Goal: Transaction & Acquisition: Purchase product/service

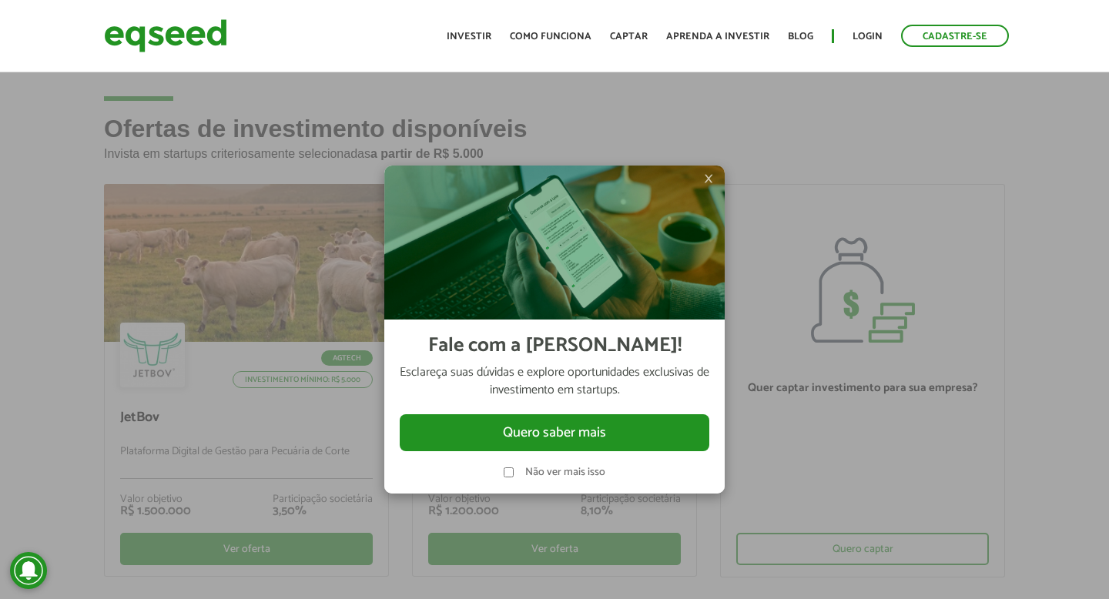
click at [705, 181] on span "×" at bounding box center [708, 178] width 9 height 18
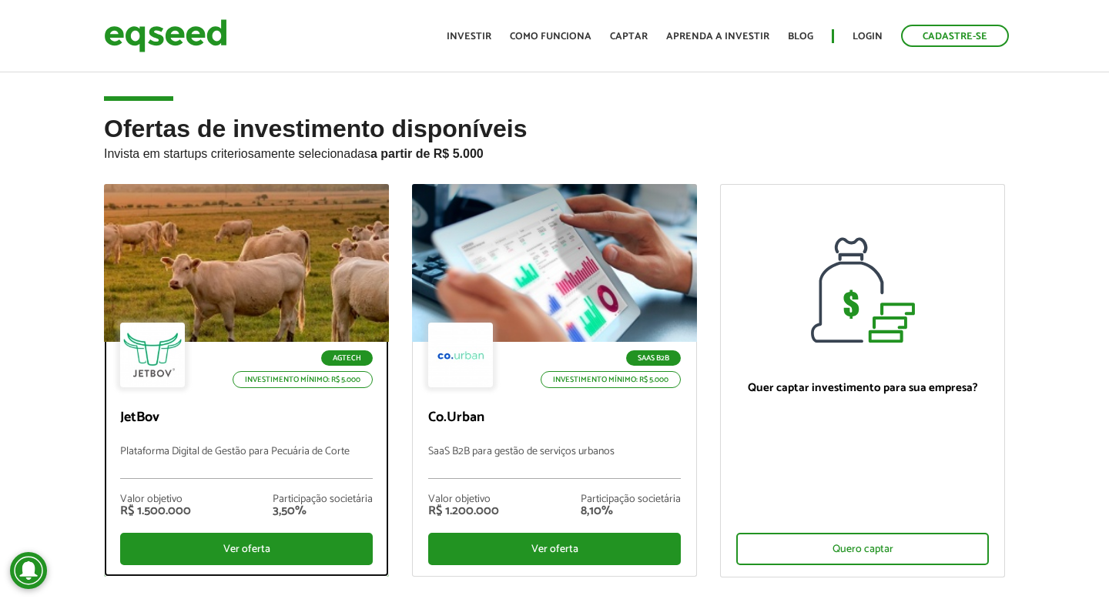
click at [255, 278] on div at bounding box center [246, 264] width 342 height 190
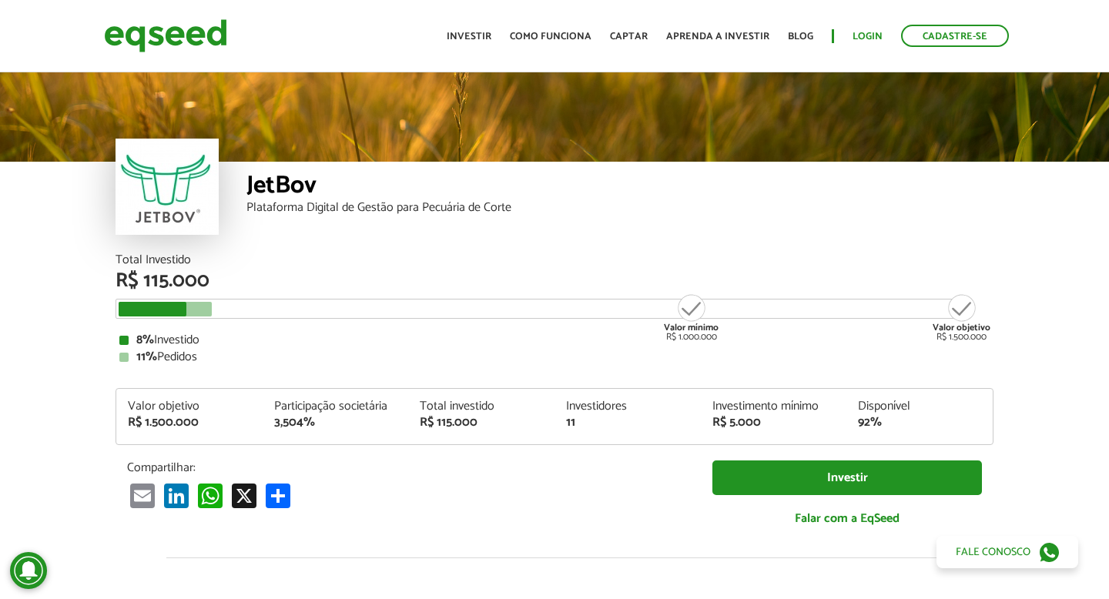
scroll to position [1783, 0]
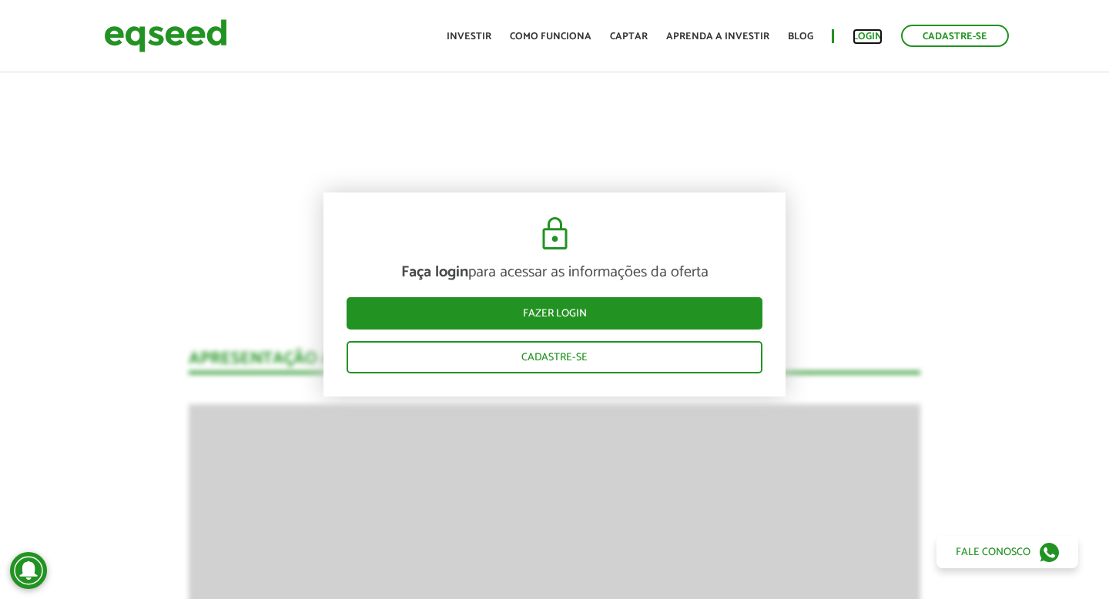
click at [877, 38] on link "Login" at bounding box center [868, 37] width 30 height 10
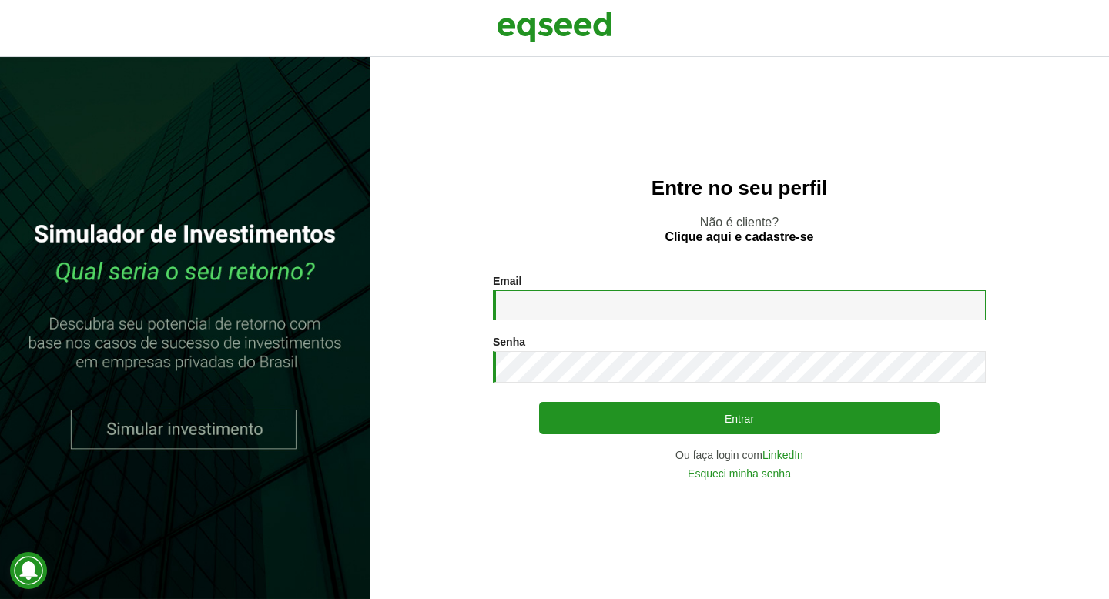
click at [629, 319] on input "Email *" at bounding box center [739, 305] width 493 height 30
type input "**********"
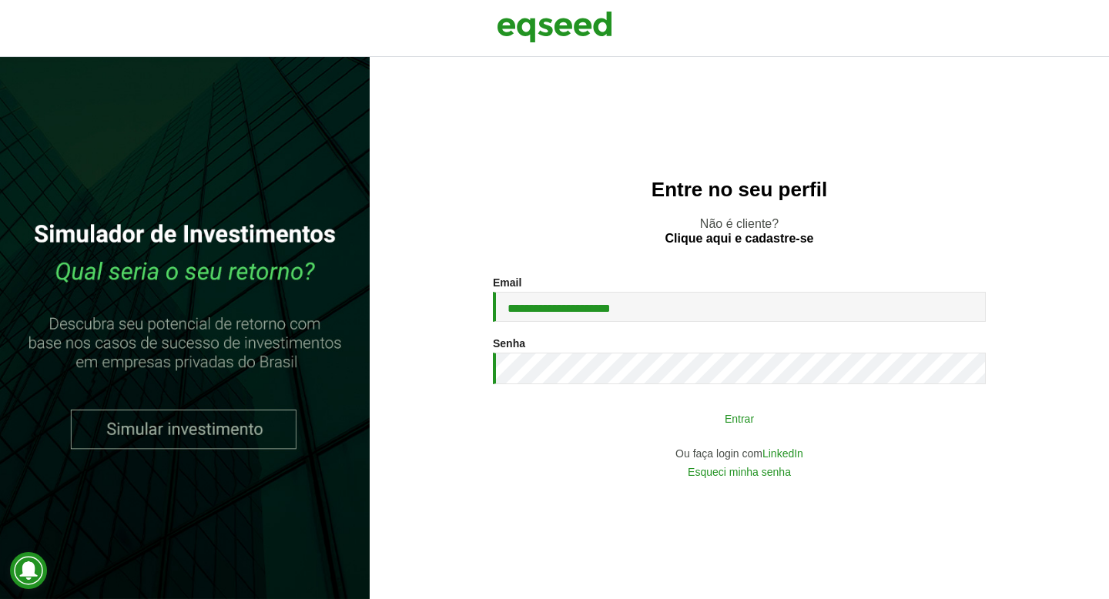
click at [679, 411] on button "Entrar" at bounding box center [739, 418] width 401 height 29
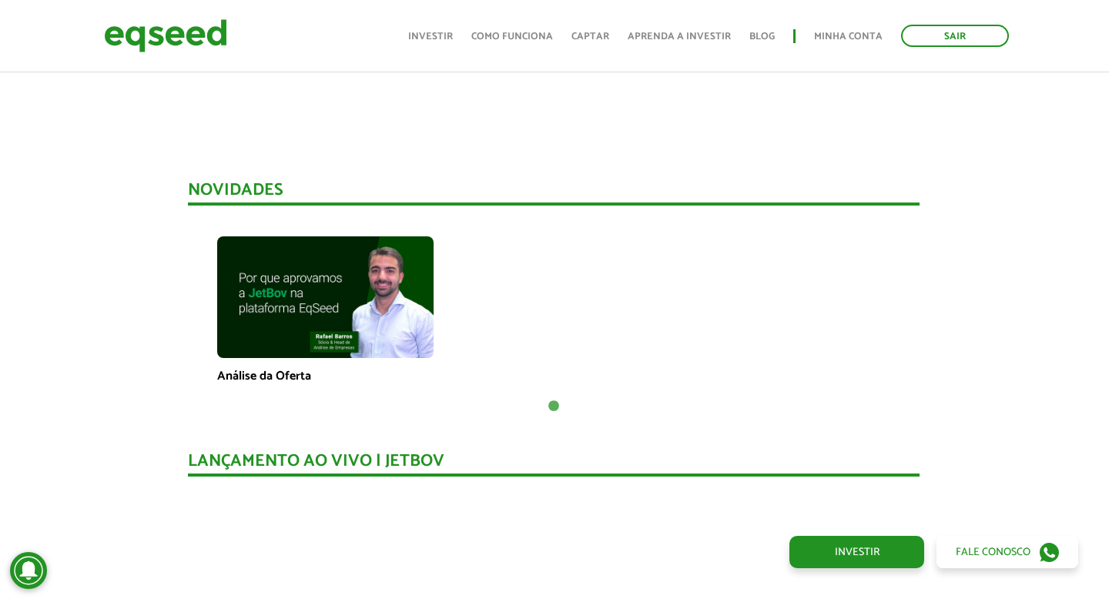
scroll to position [962, 1]
click at [284, 320] on img at bounding box center [325, 298] width 216 height 122
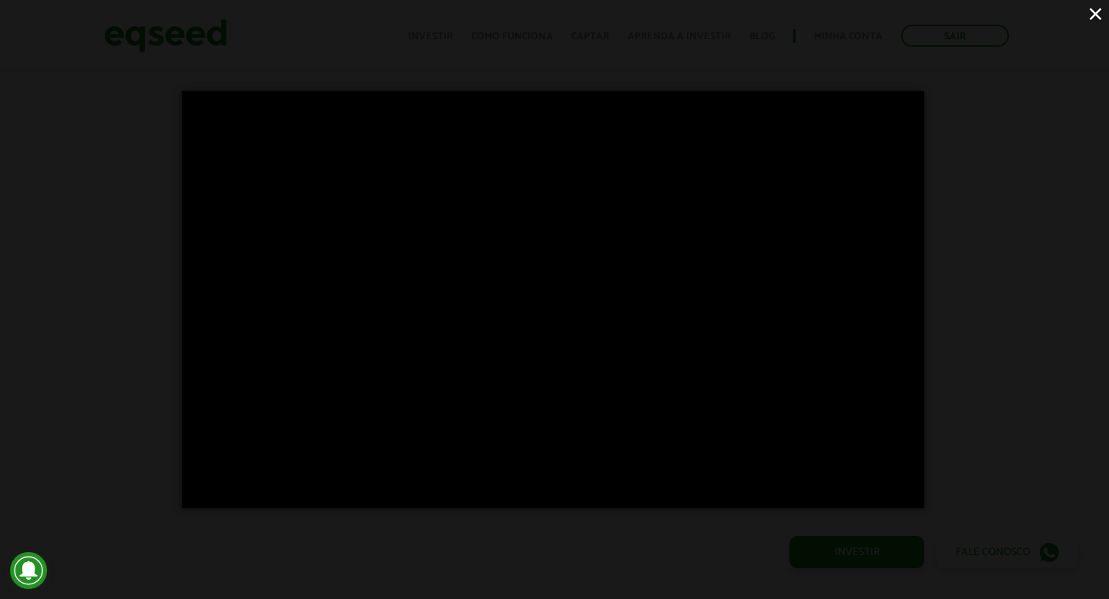
click at [129, 319] on div "×" at bounding box center [554, 299] width 1109 height 599
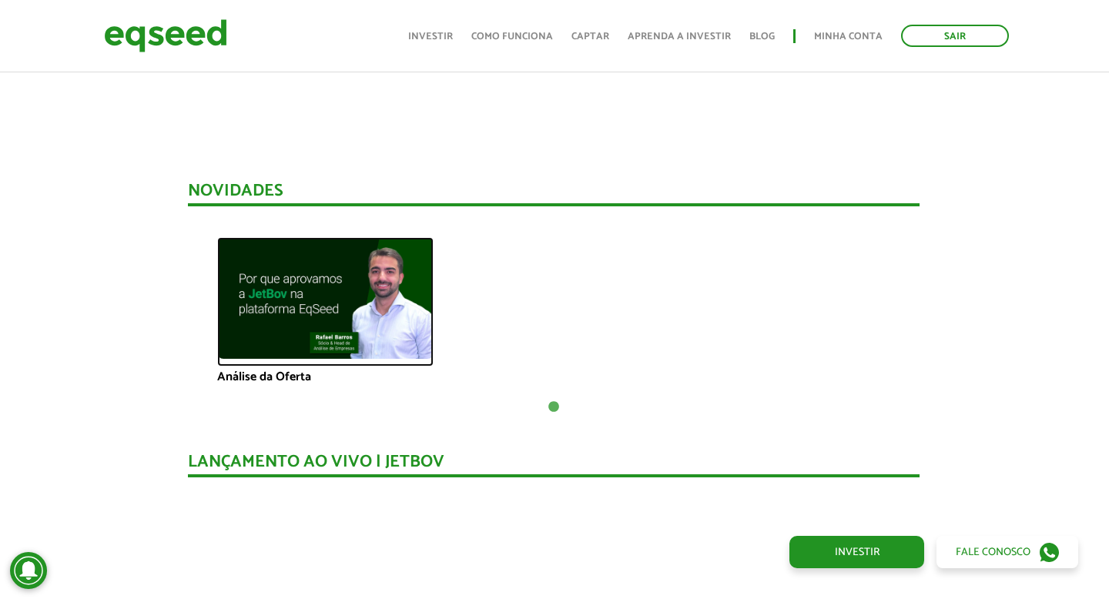
click at [330, 315] on img at bounding box center [325, 298] width 216 height 122
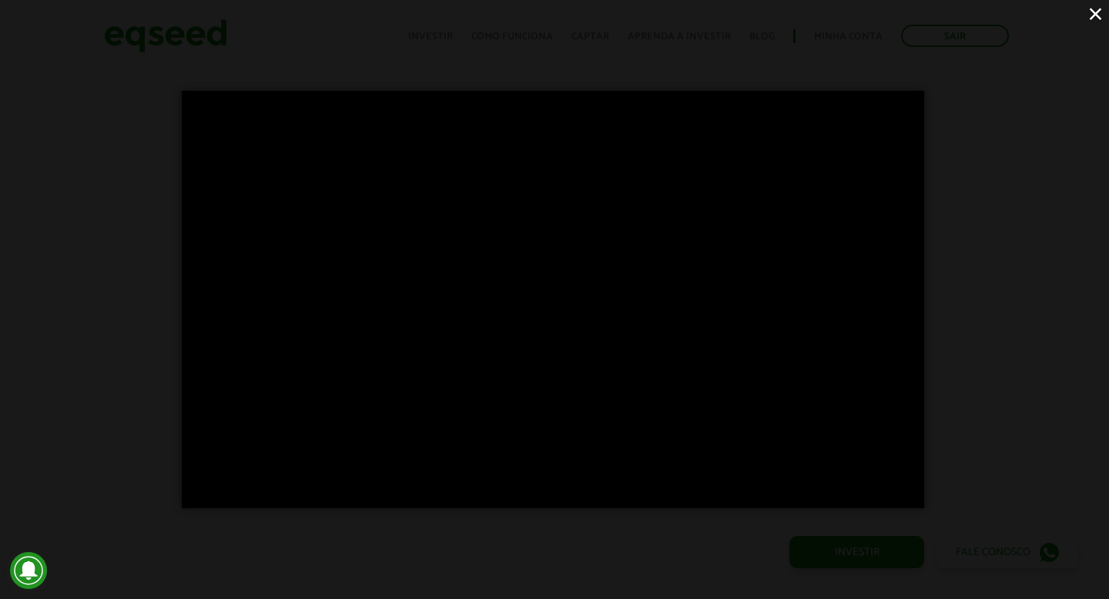
click at [100, 316] on div "×" at bounding box center [554, 299] width 1109 height 599
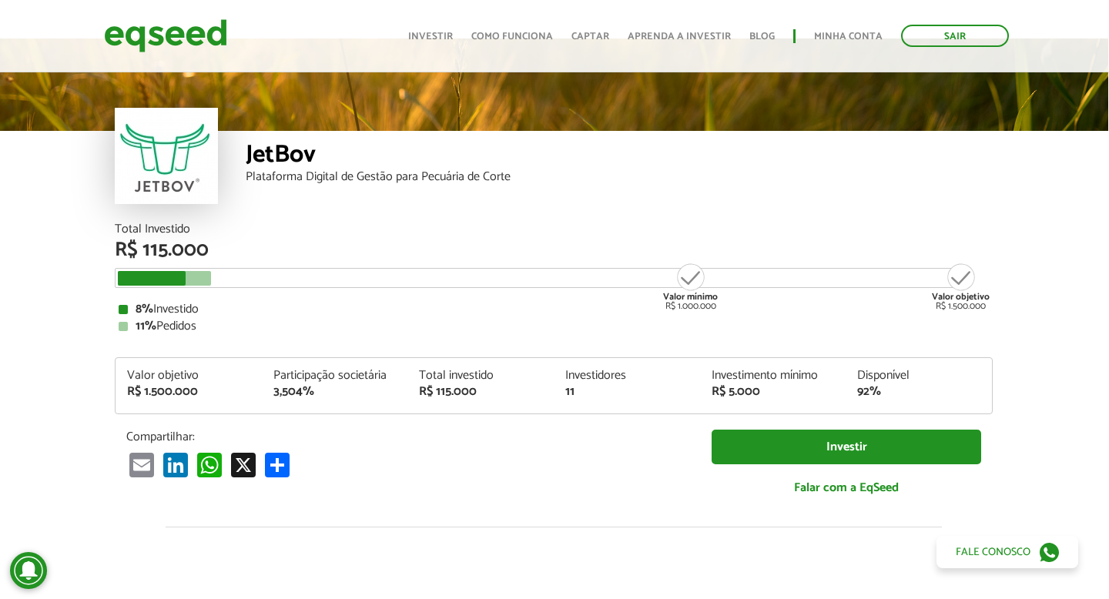
scroll to position [30, 1]
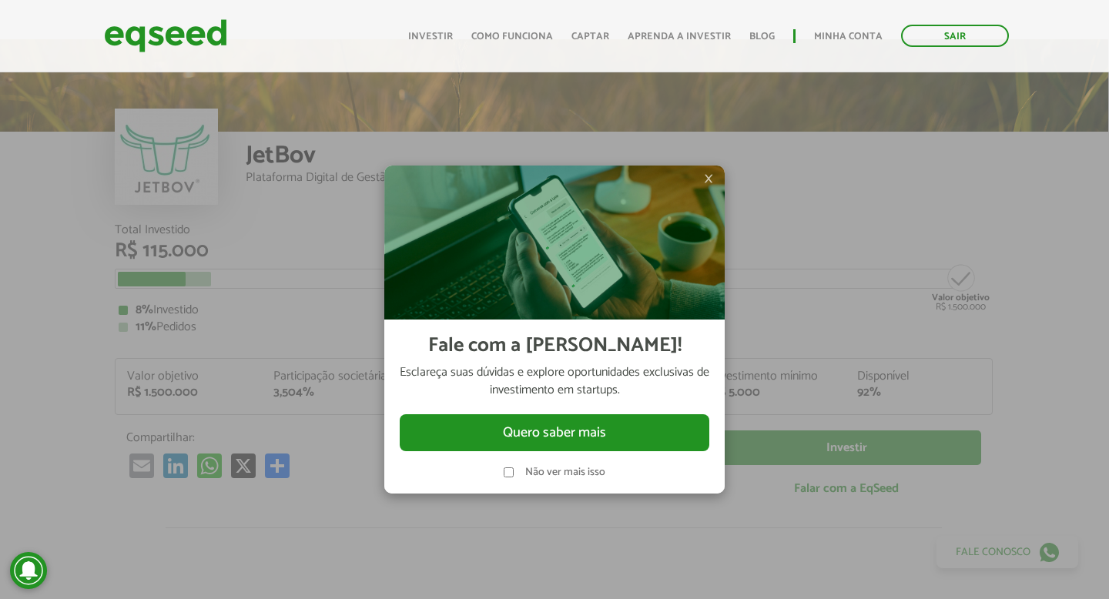
click at [707, 174] on span "×" at bounding box center [708, 178] width 9 height 18
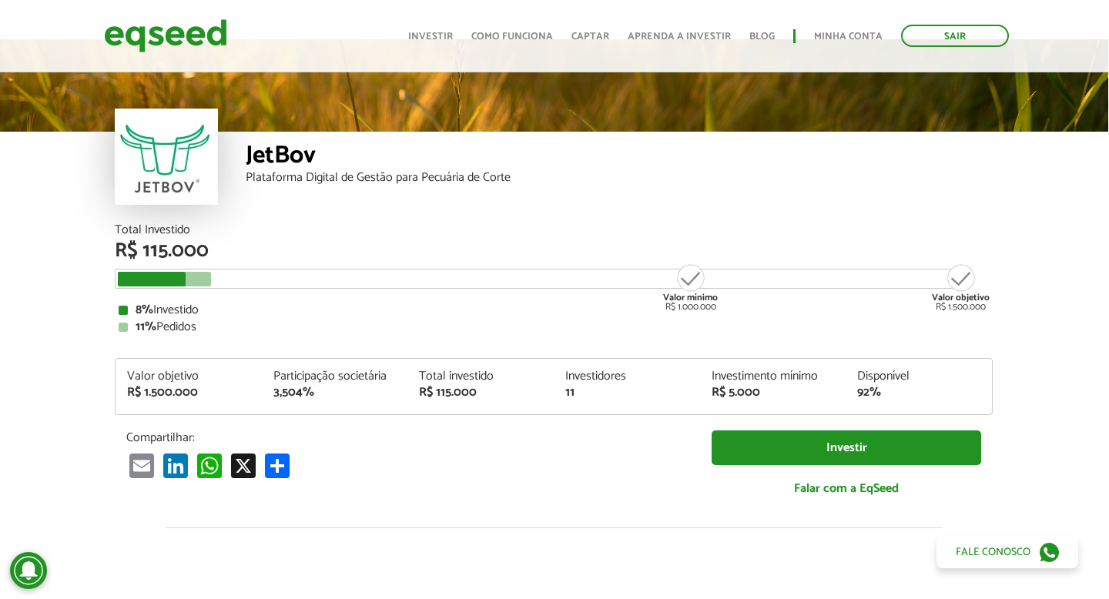
click at [75, 224] on article "JetBov Plataforma Digital de Gestão para Pecuária de Corte Total Investido R$ 1…" at bounding box center [553, 546] width 1109 height 1014
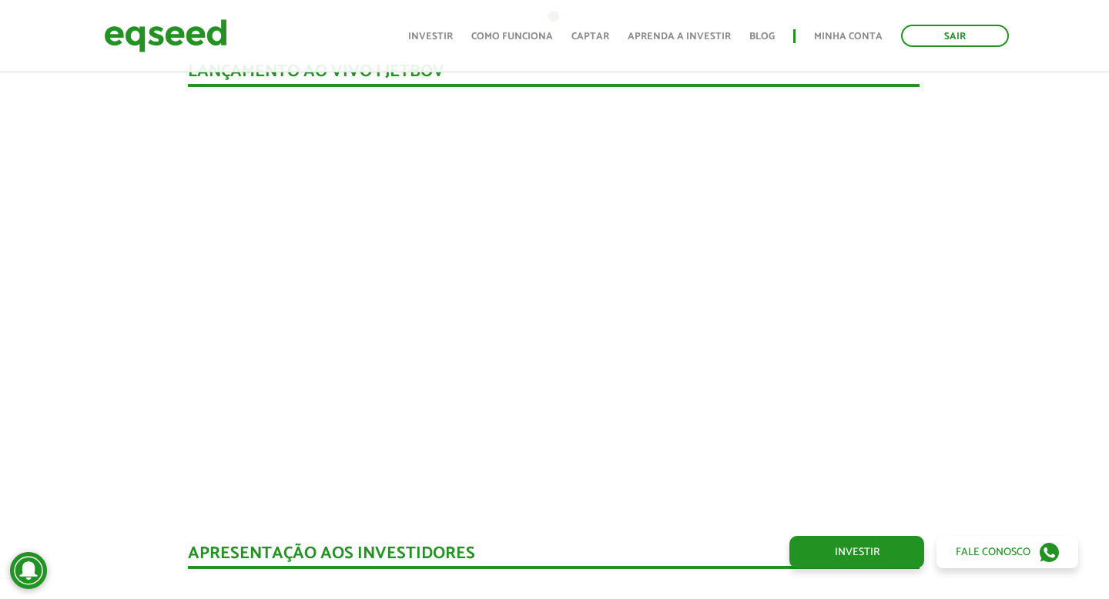
scroll to position [1352, 1]
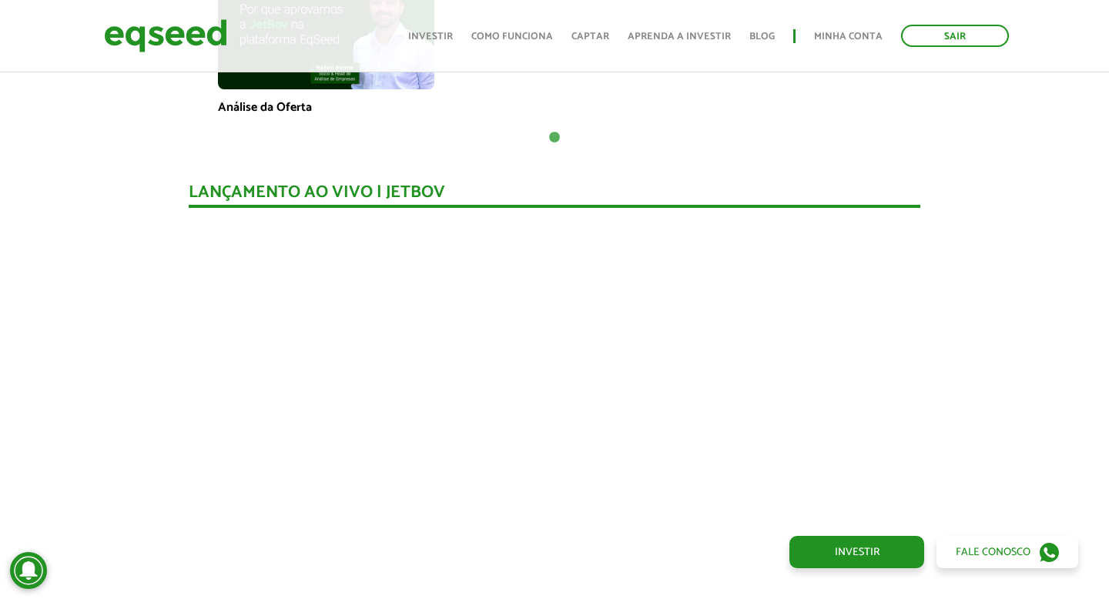
scroll to position [1116, 0]
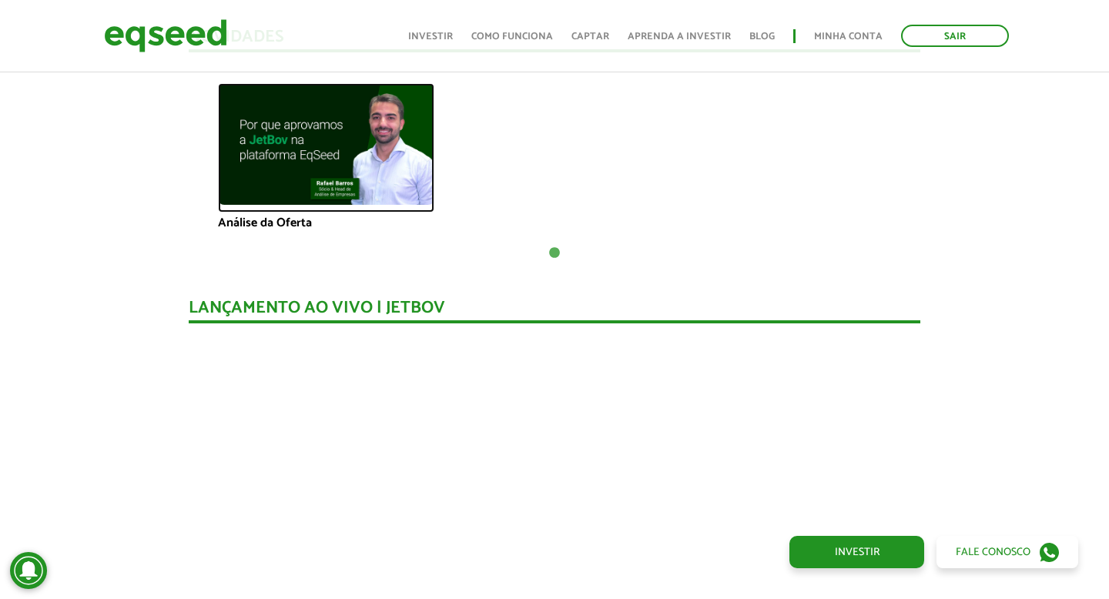
click at [324, 152] on img at bounding box center [326, 144] width 216 height 122
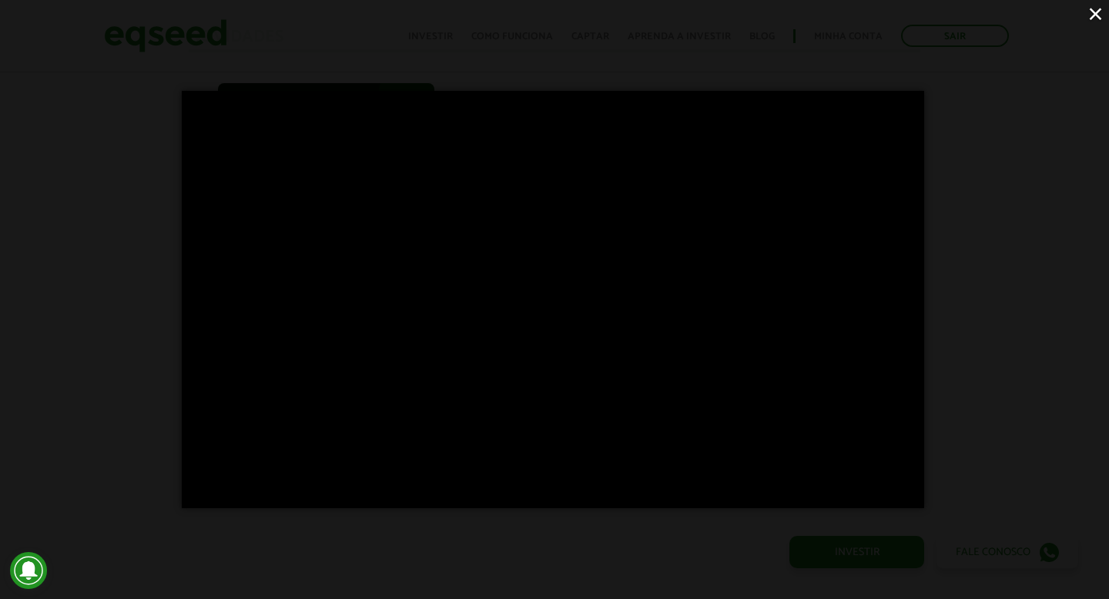
scroll to position [1119, 0]
click at [971, 383] on div "×" at bounding box center [554, 299] width 1109 height 599
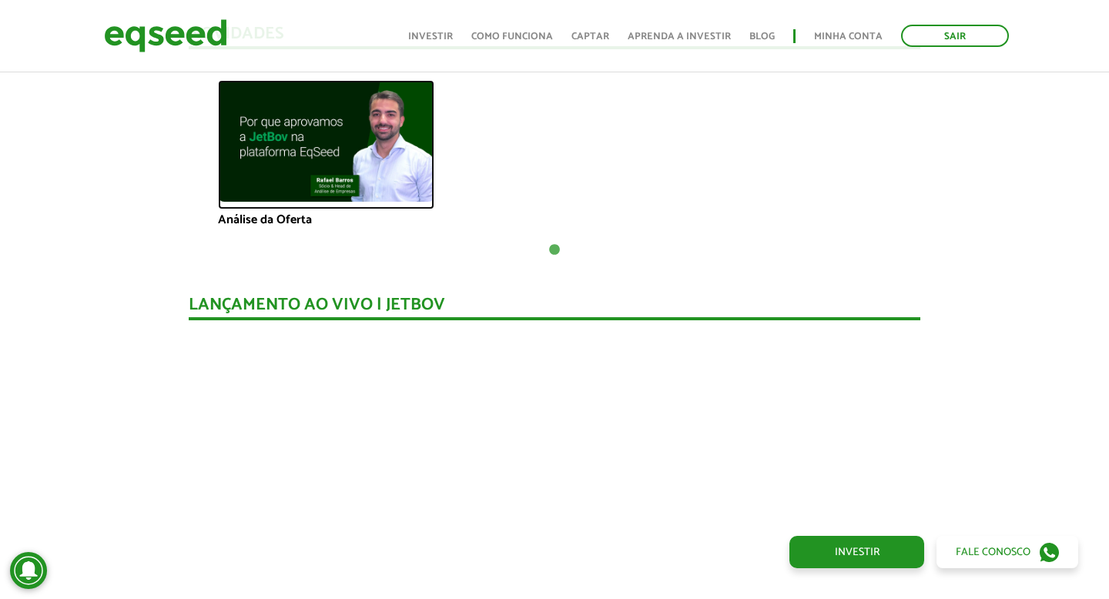
click at [381, 156] on img at bounding box center [326, 141] width 216 height 122
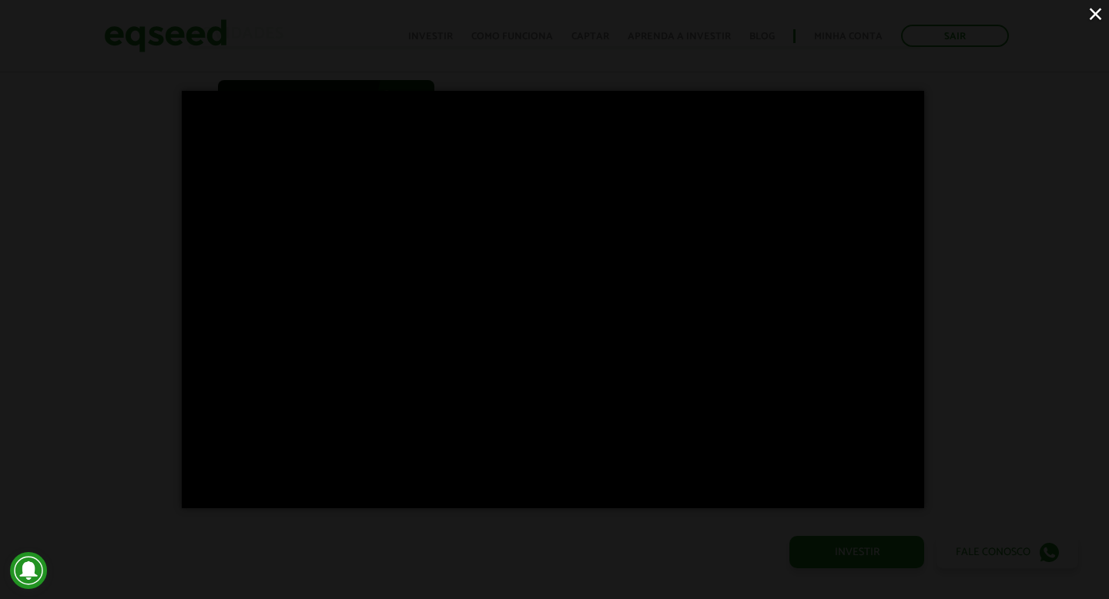
click at [1092, 19] on button "×" at bounding box center [1095, 13] width 27 height 27
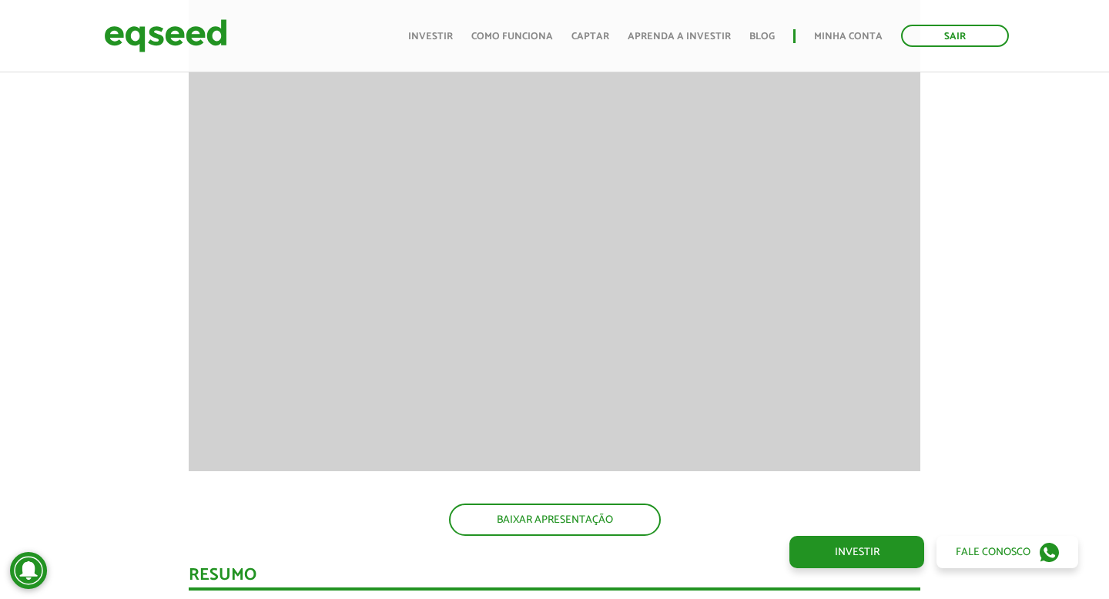
scroll to position [2018, 0]
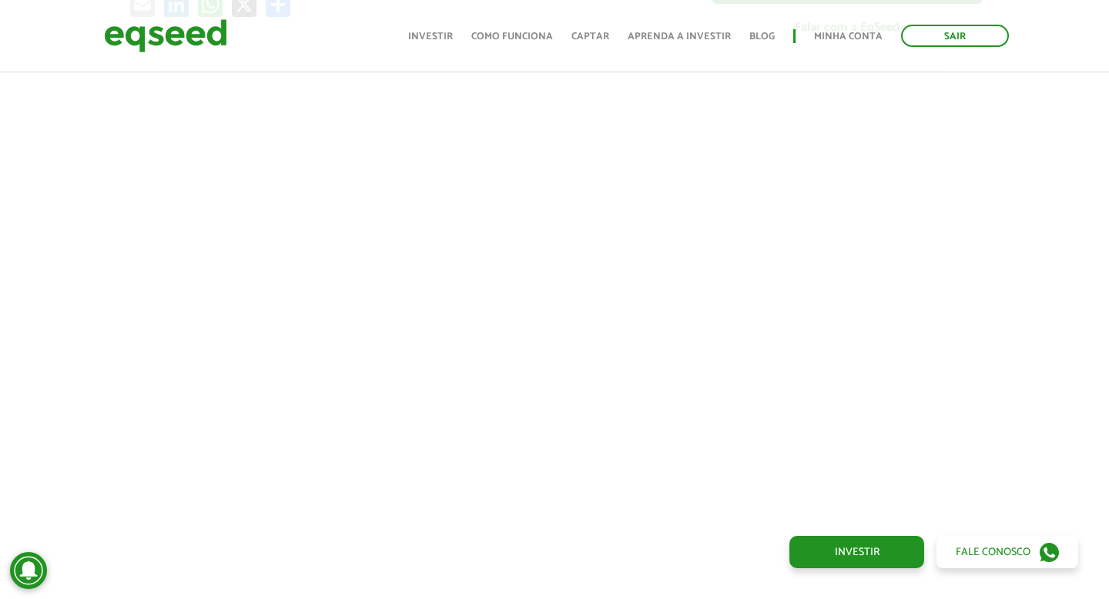
scroll to position [0, 0]
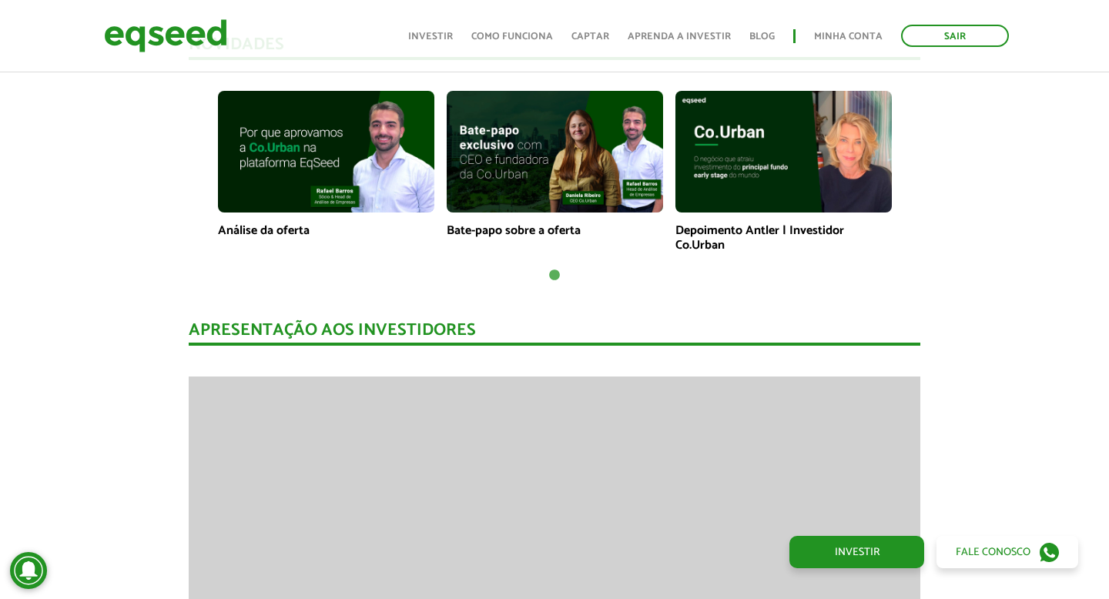
scroll to position [1099, 0]
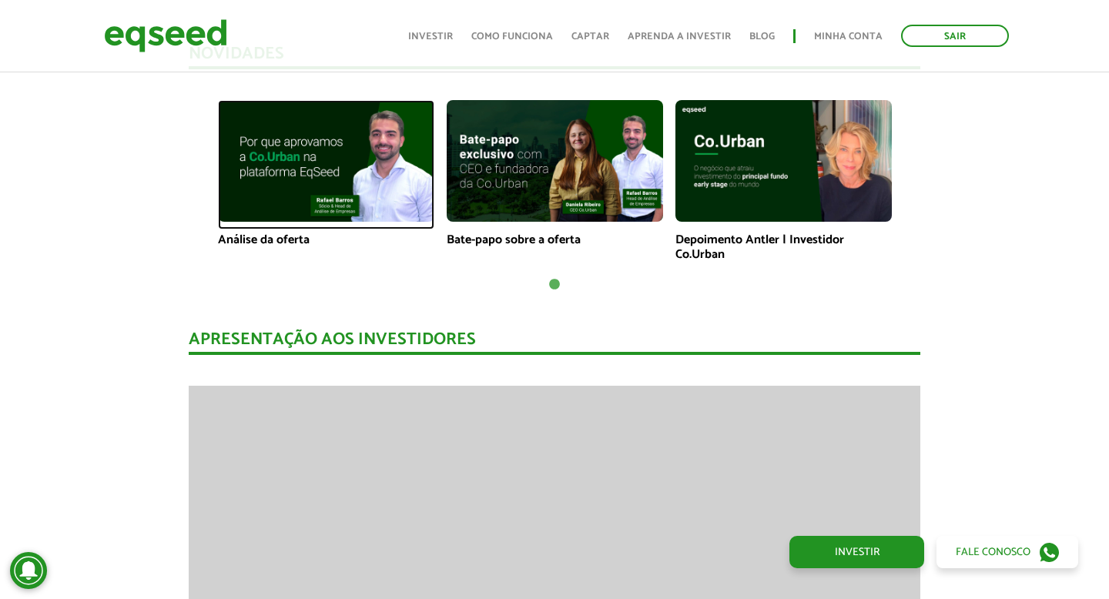
click at [354, 160] on img at bounding box center [326, 161] width 216 height 122
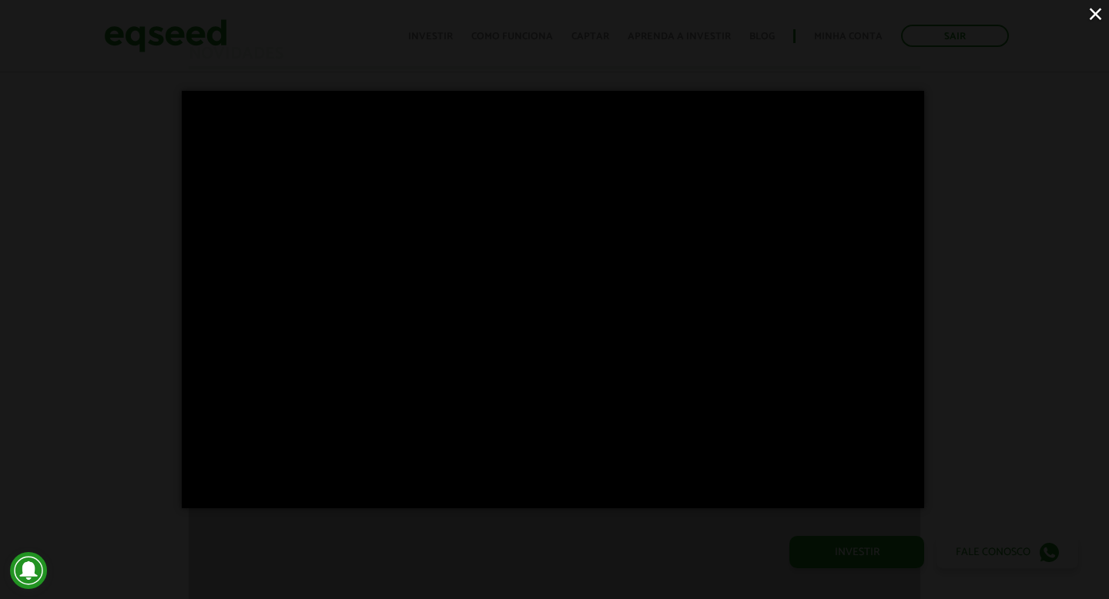
click at [994, 211] on div "×" at bounding box center [554, 299] width 1109 height 599
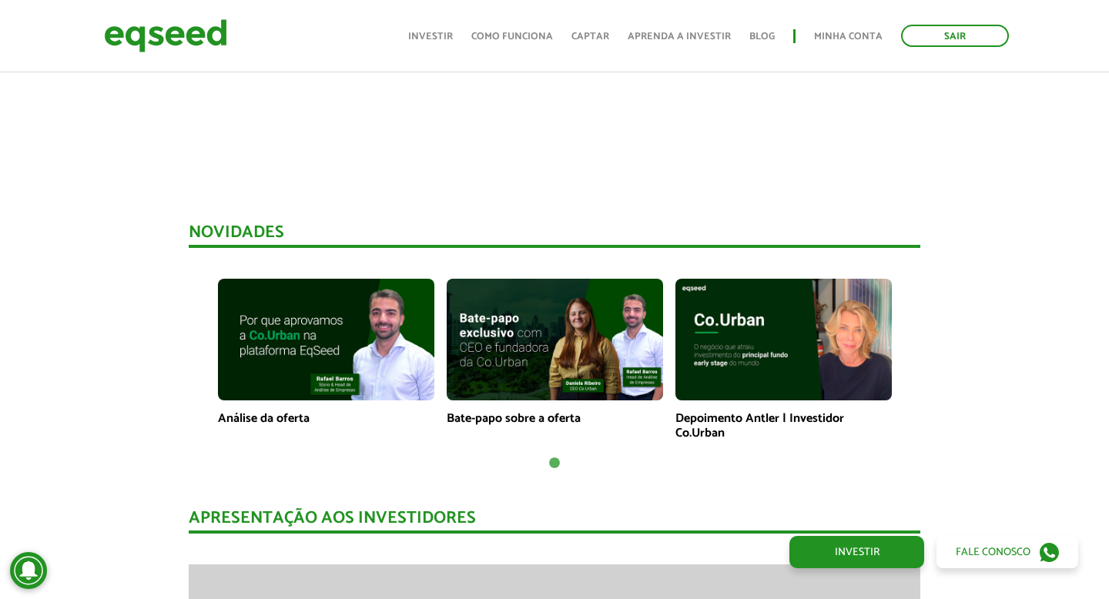
scroll to position [962, 0]
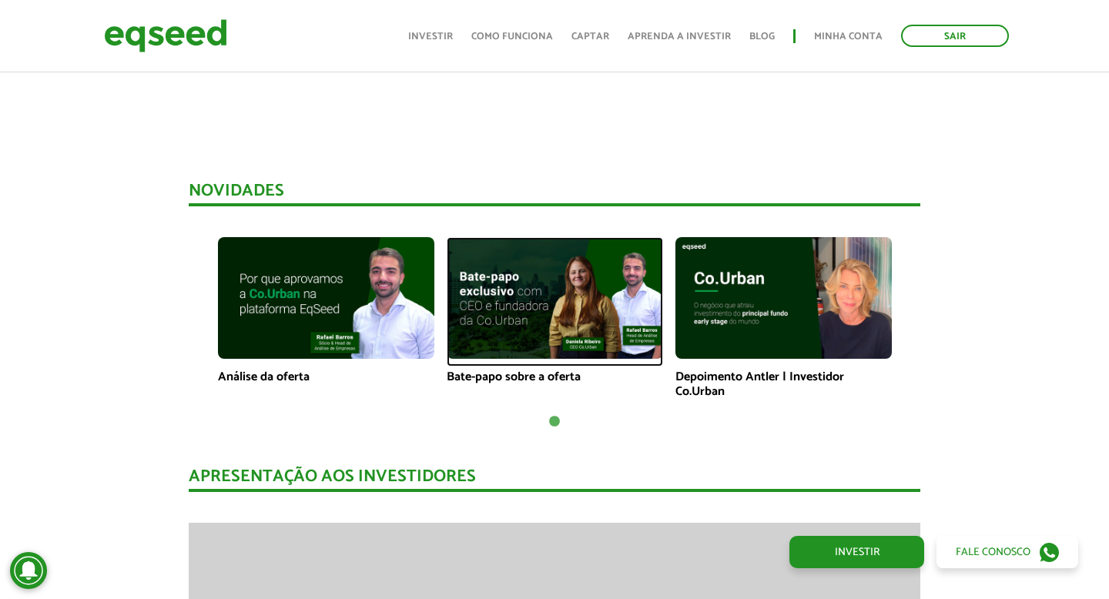
click at [578, 294] on img at bounding box center [555, 298] width 216 height 122
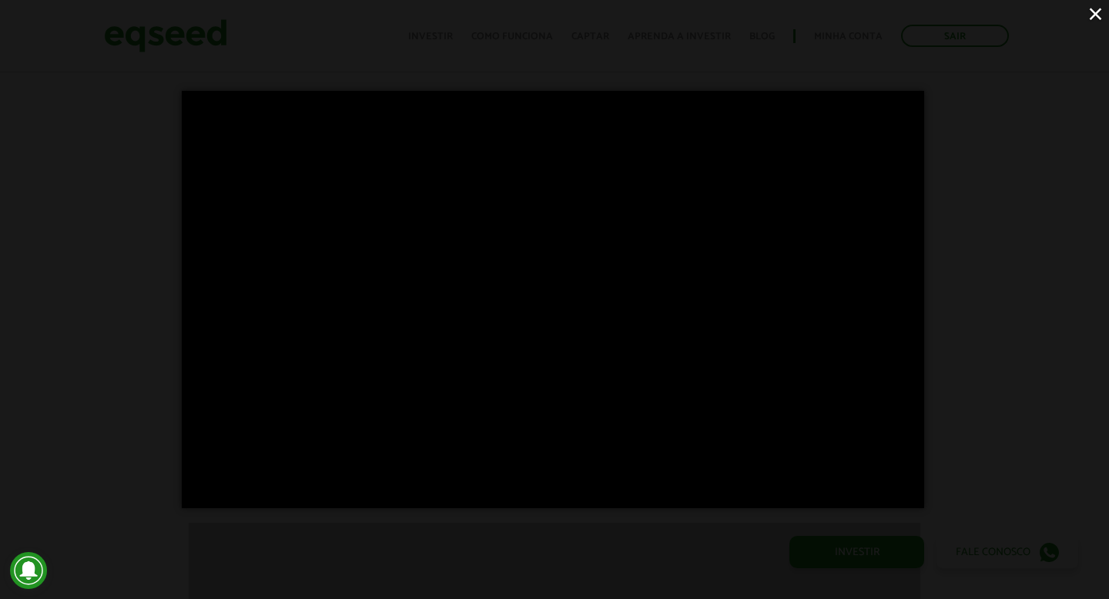
click at [1097, 15] on button "×" at bounding box center [1095, 13] width 27 height 27
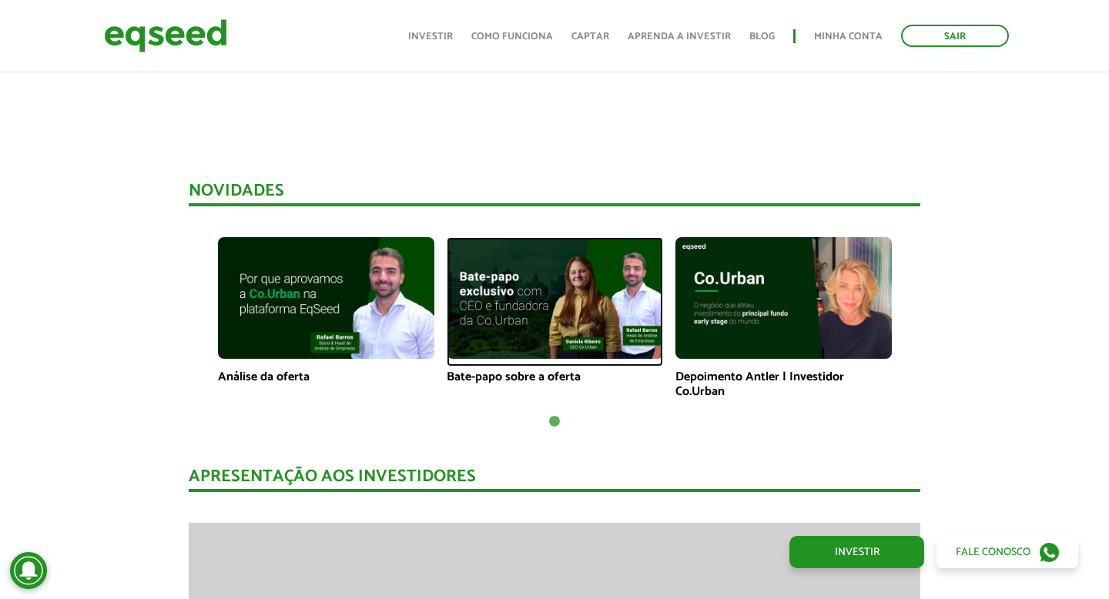
click at [492, 300] on img at bounding box center [555, 298] width 216 height 122
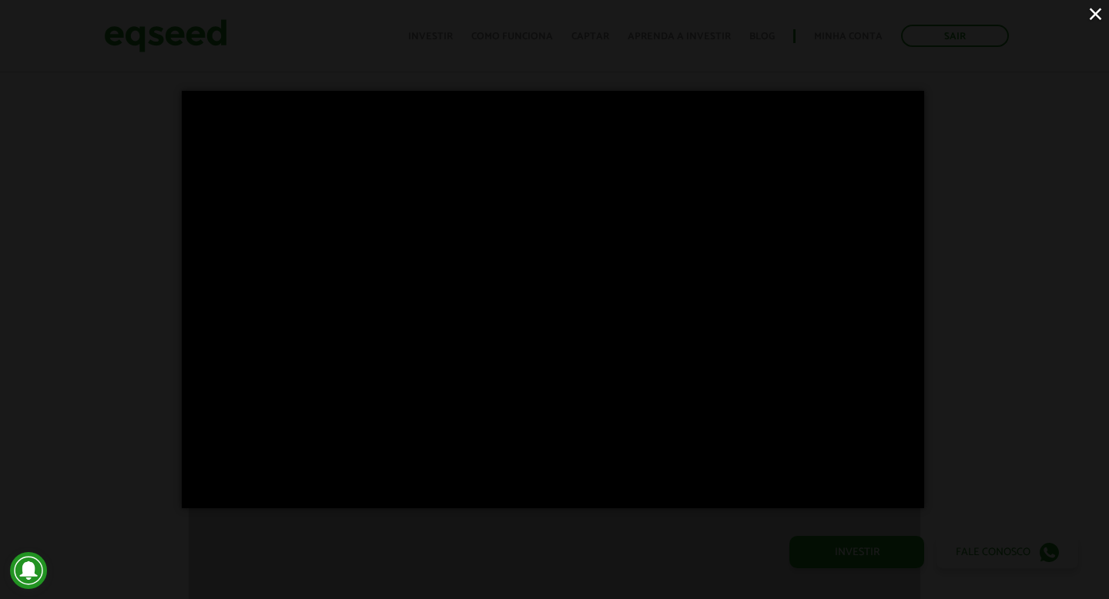
scroll to position [0, 0]
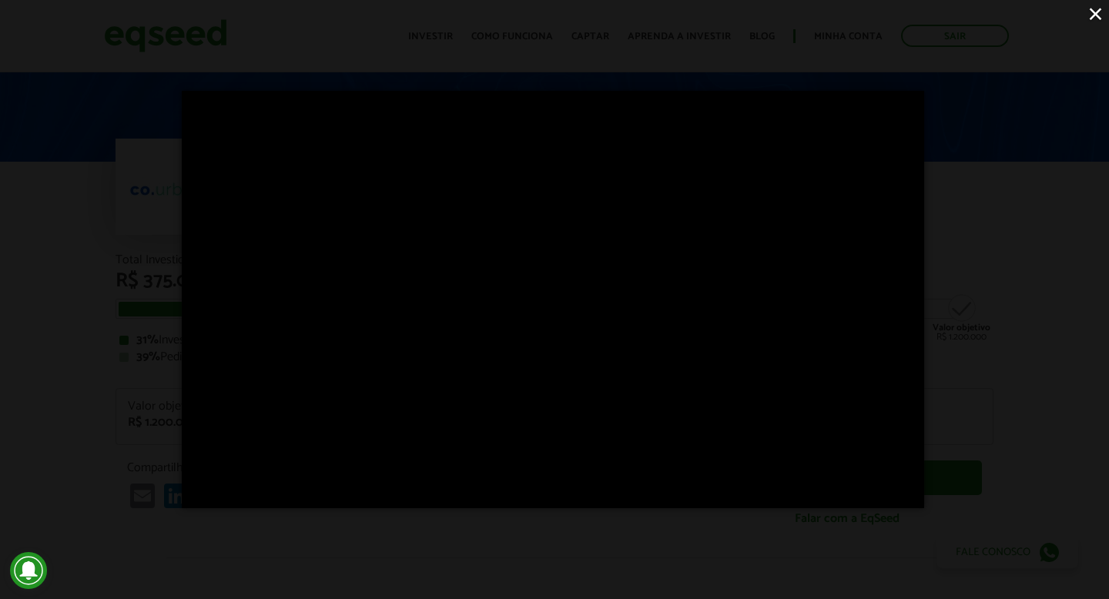
click at [1096, 16] on button "×" at bounding box center [1095, 13] width 27 height 27
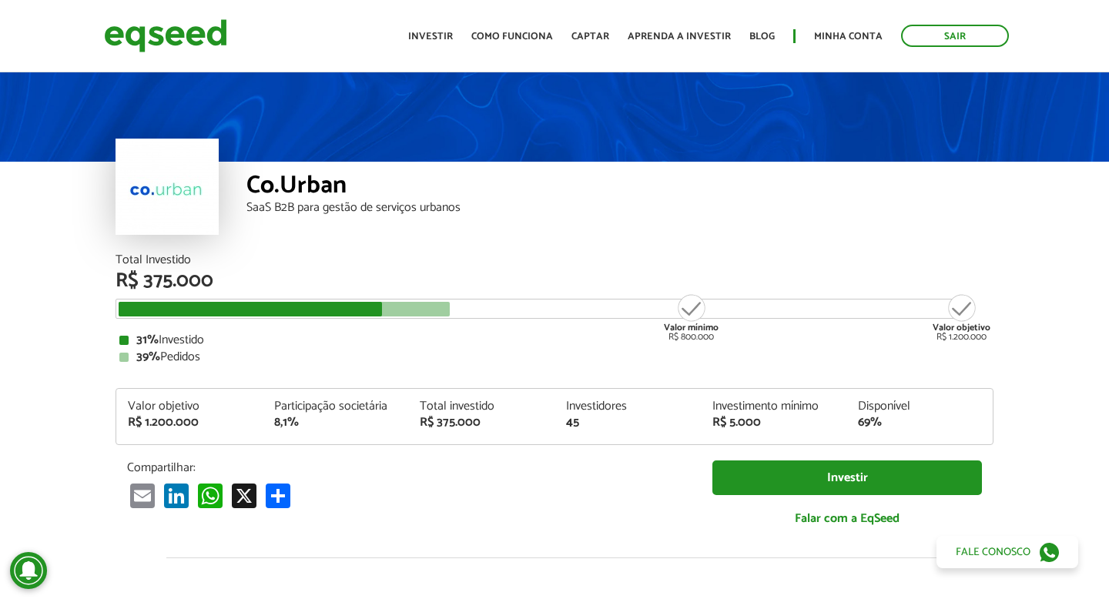
click at [34, 276] on article "Co.Urban SaaS B2B para gestão de serviços urbanos Total Investido R$ 375.000 Va…" at bounding box center [554, 576] width 1109 height 1014
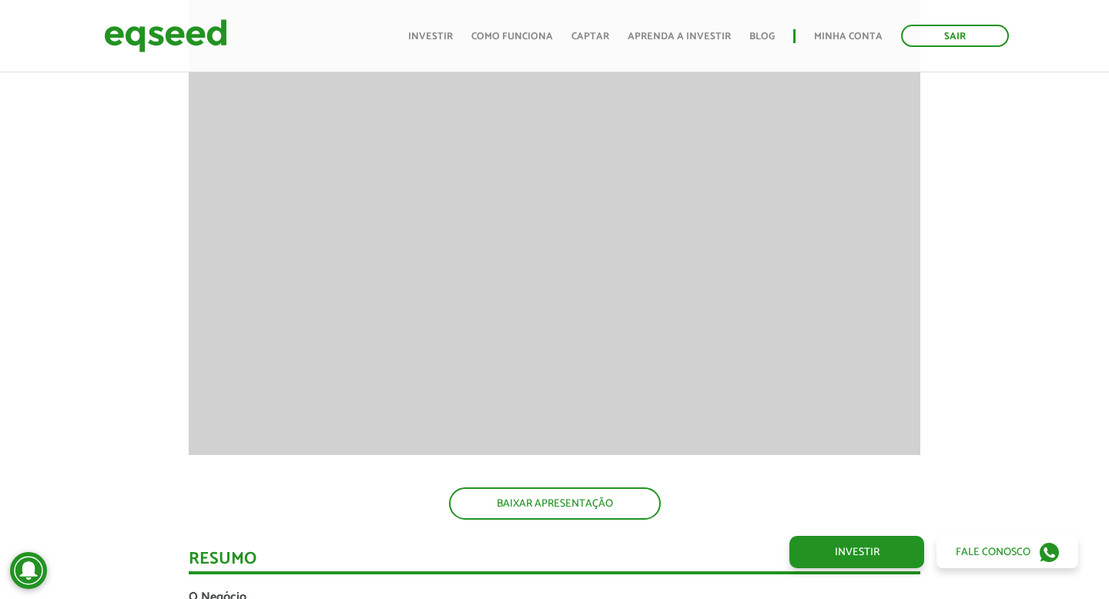
scroll to position [1568, 0]
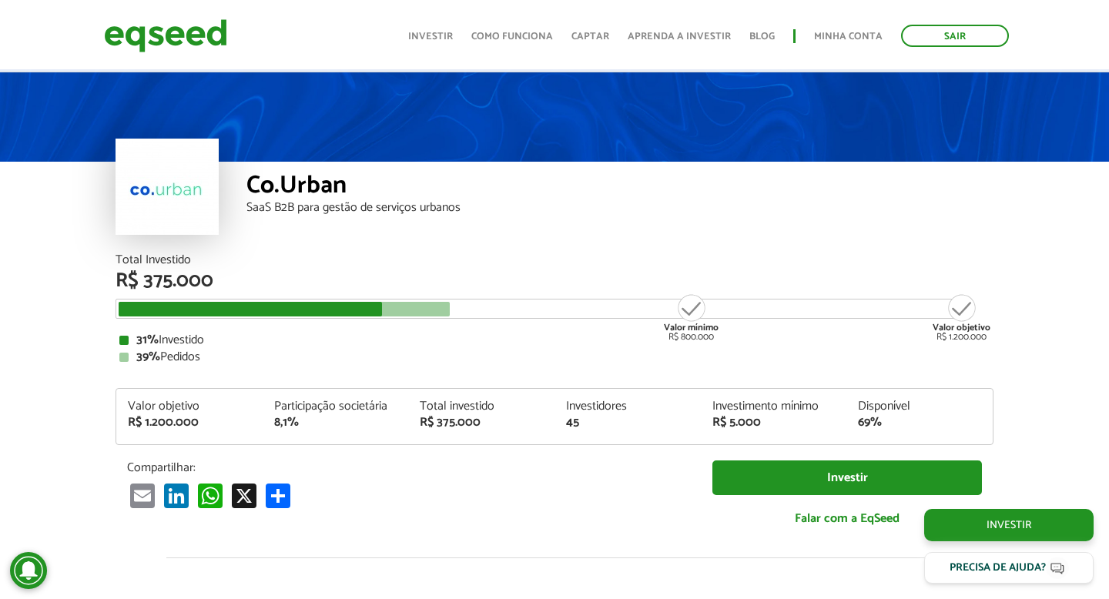
scroll to position [1568, 0]
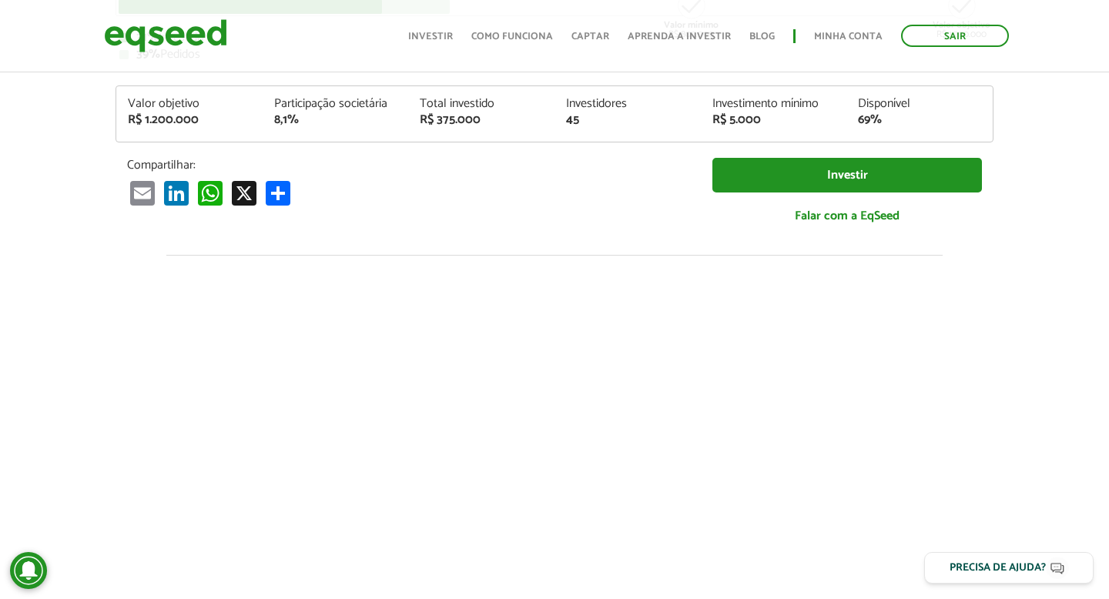
scroll to position [0, 0]
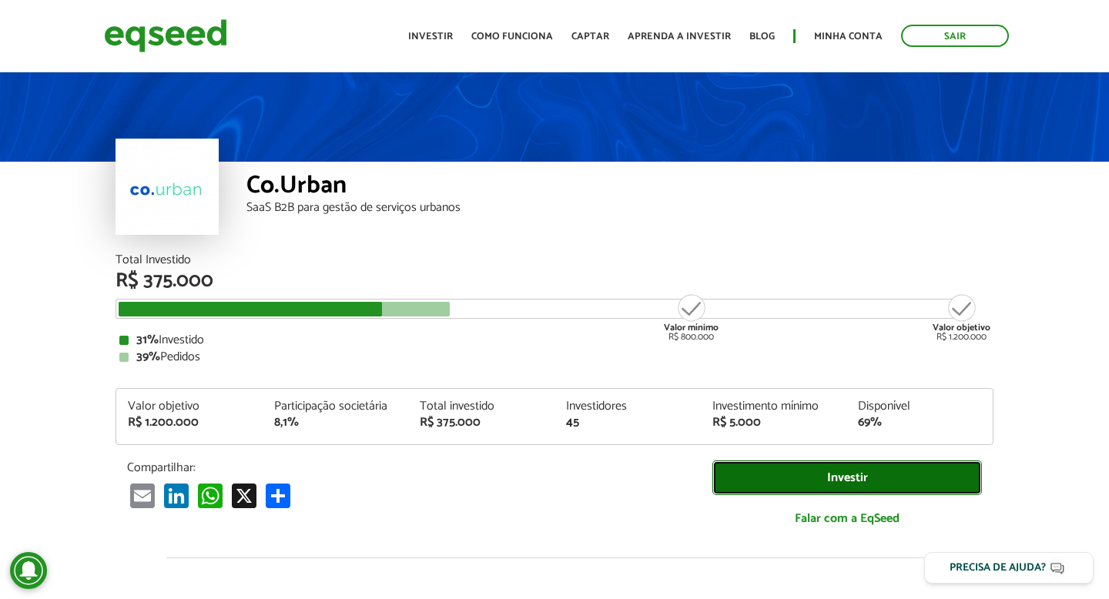
click at [872, 481] on link "Investir" at bounding box center [848, 478] width 270 height 35
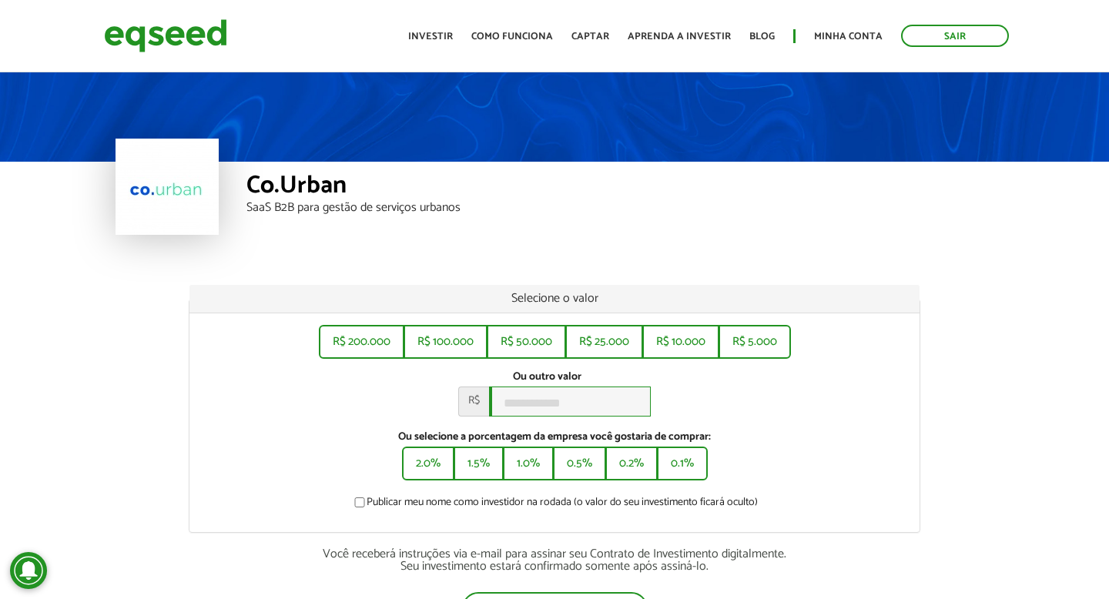
click at [568, 403] on input "Ou outro valor *" at bounding box center [570, 402] width 162 height 30
click at [767, 397] on div "Ou outro valor * R$ *****" at bounding box center [554, 394] width 707 height 46
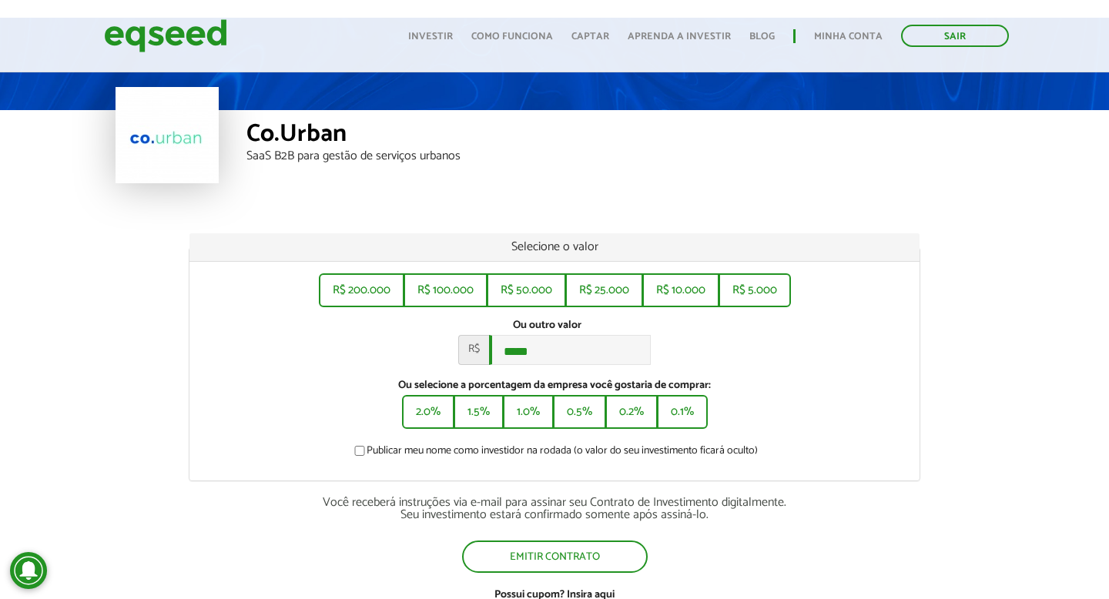
scroll to position [56, 0]
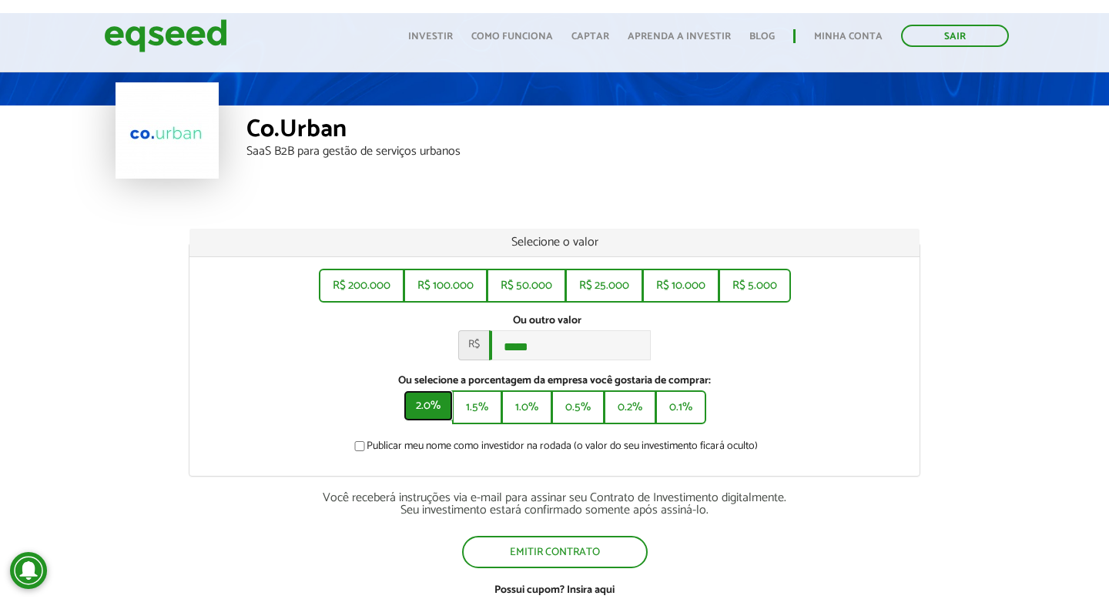
click at [431, 407] on button "2.0%" at bounding box center [428, 406] width 49 height 31
click at [694, 413] on button "0.1%" at bounding box center [683, 406] width 48 height 31
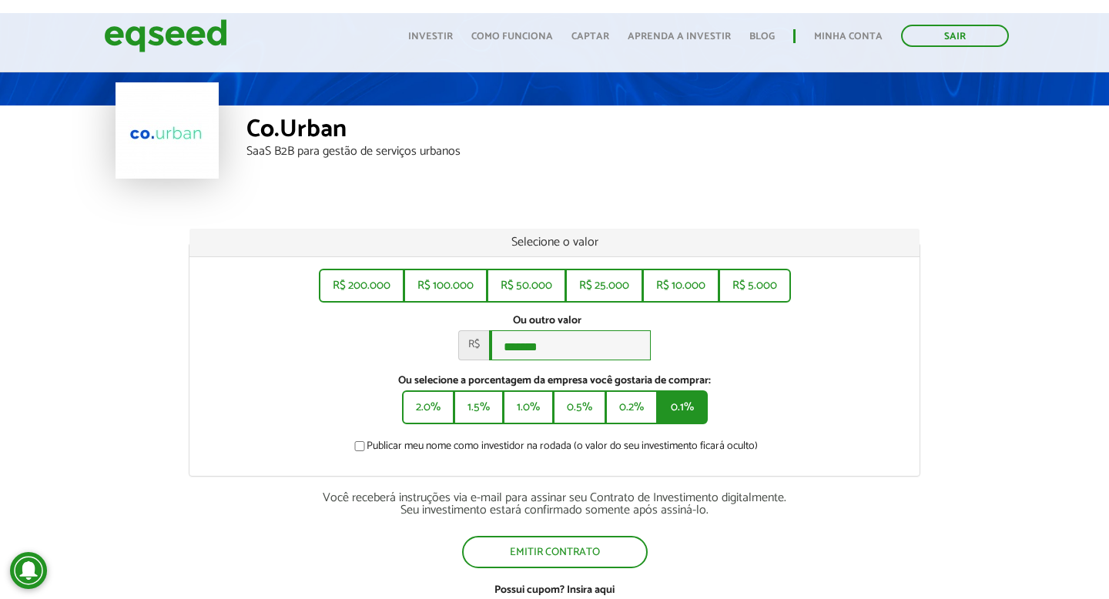
type input "******"
click at [584, 354] on input "******" at bounding box center [570, 345] width 162 height 30
click at [788, 361] on div "Ou outro valor * R$" at bounding box center [554, 337] width 707 height 46
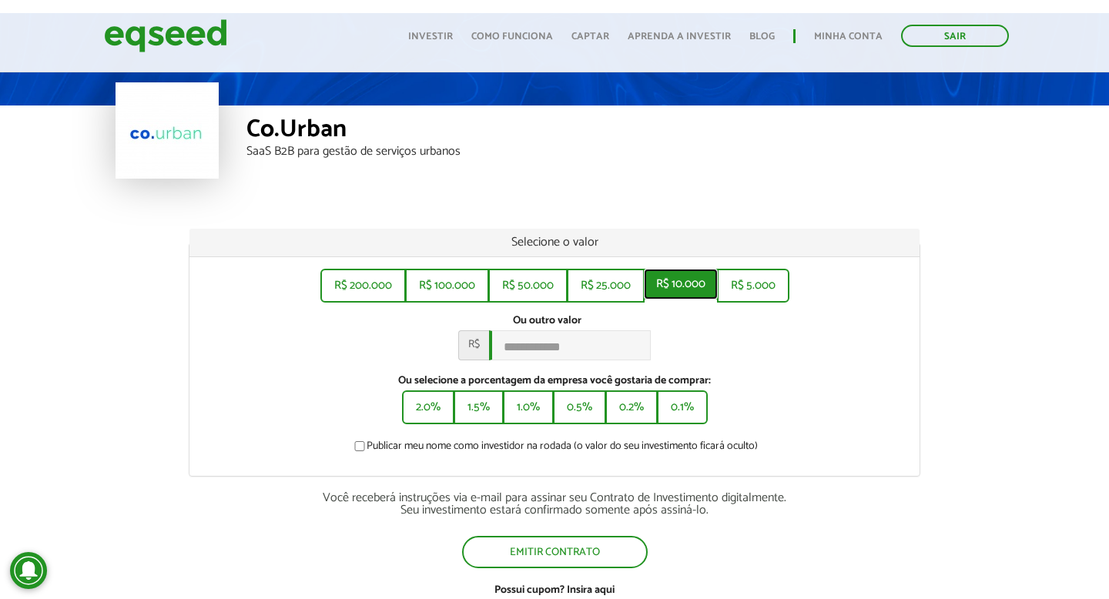
click at [705, 292] on button "R$ 10.000" at bounding box center [681, 284] width 74 height 31
click at [752, 284] on button "R$ 5.000" at bounding box center [754, 284] width 69 height 31
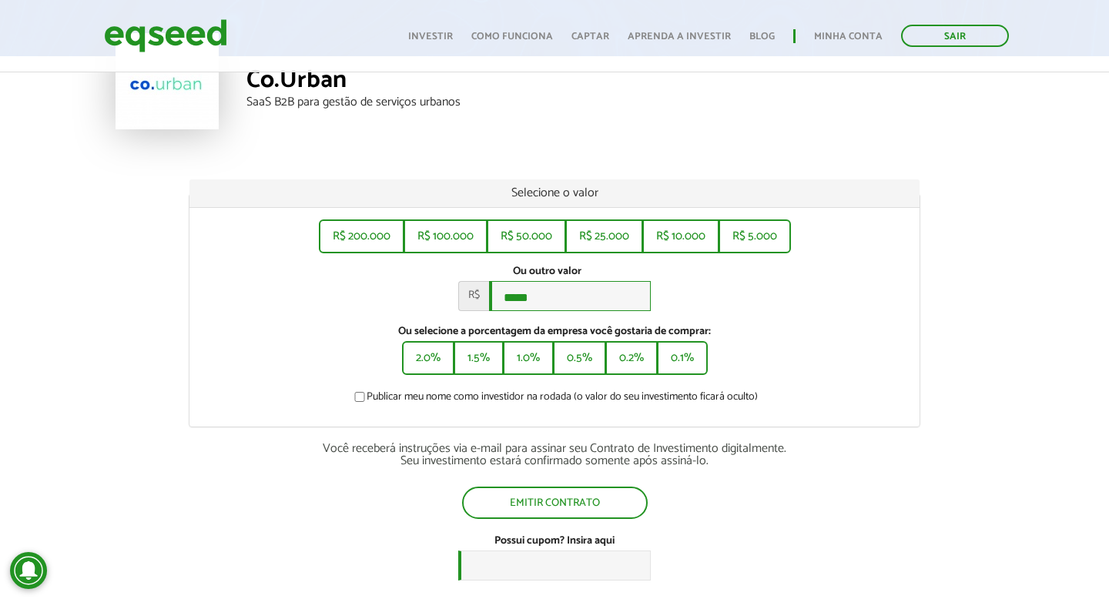
scroll to position [25, 0]
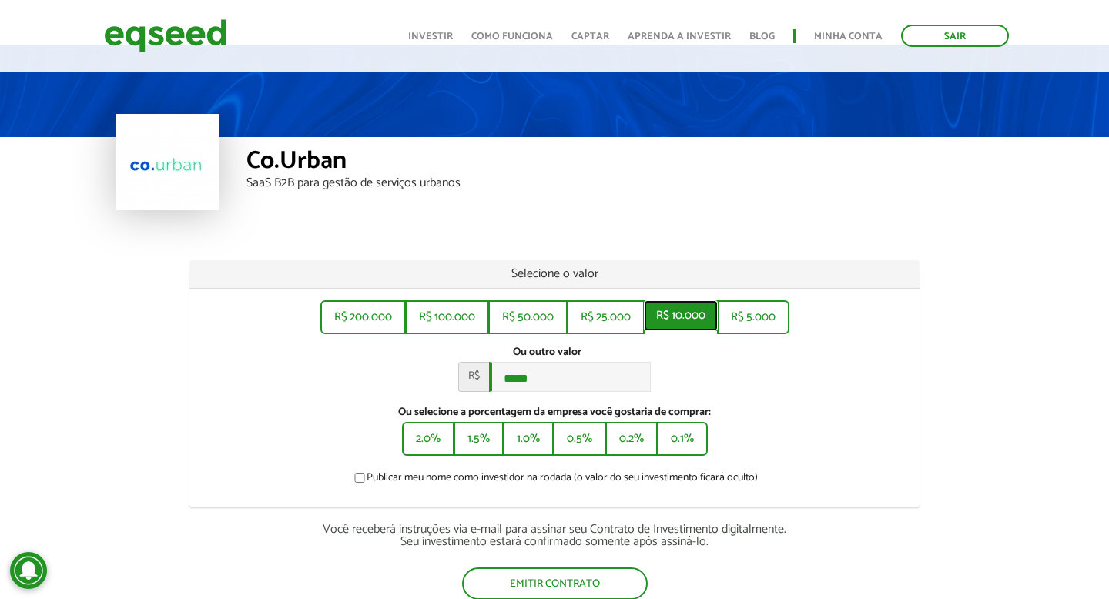
click at [701, 305] on button "R$ 10.000" at bounding box center [681, 315] width 74 height 31
click at [578, 374] on input "******" at bounding box center [570, 377] width 162 height 30
type input "*"
click at [461, 169] on div "Co.Urban" at bounding box center [620, 163] width 747 height 29
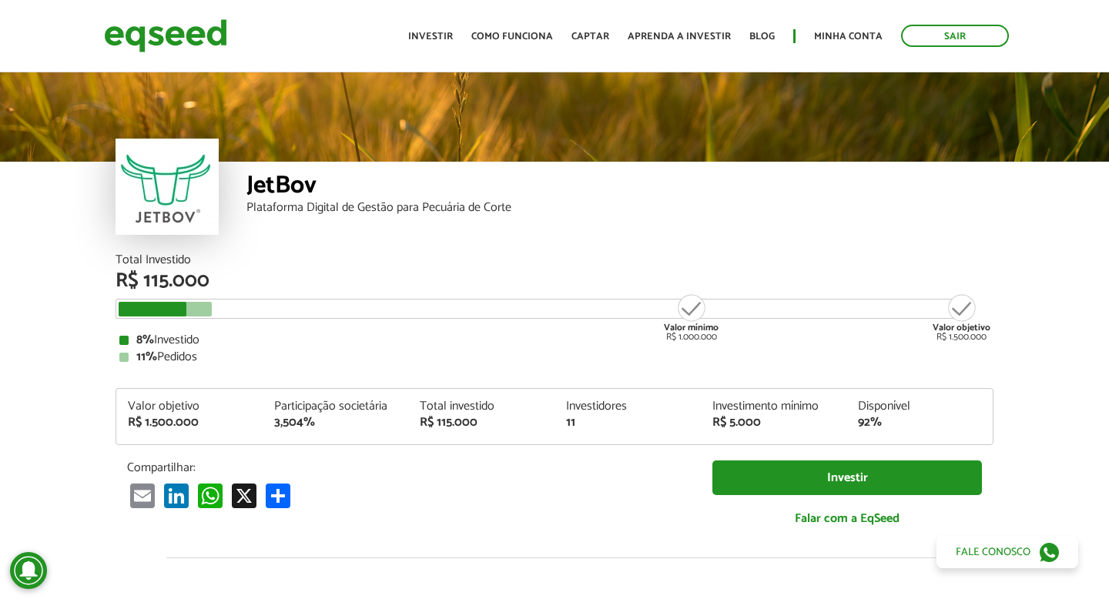
click at [45, 261] on article "JetBov Plataforma Digital de Gestão para Pecuária de Corte Total Investido R$ 1…" at bounding box center [554, 576] width 1109 height 1014
click at [53, 248] on div "JetBov Plataforma Digital de Gestão para Pecuária de Corte" at bounding box center [554, 161] width 1109 height 185
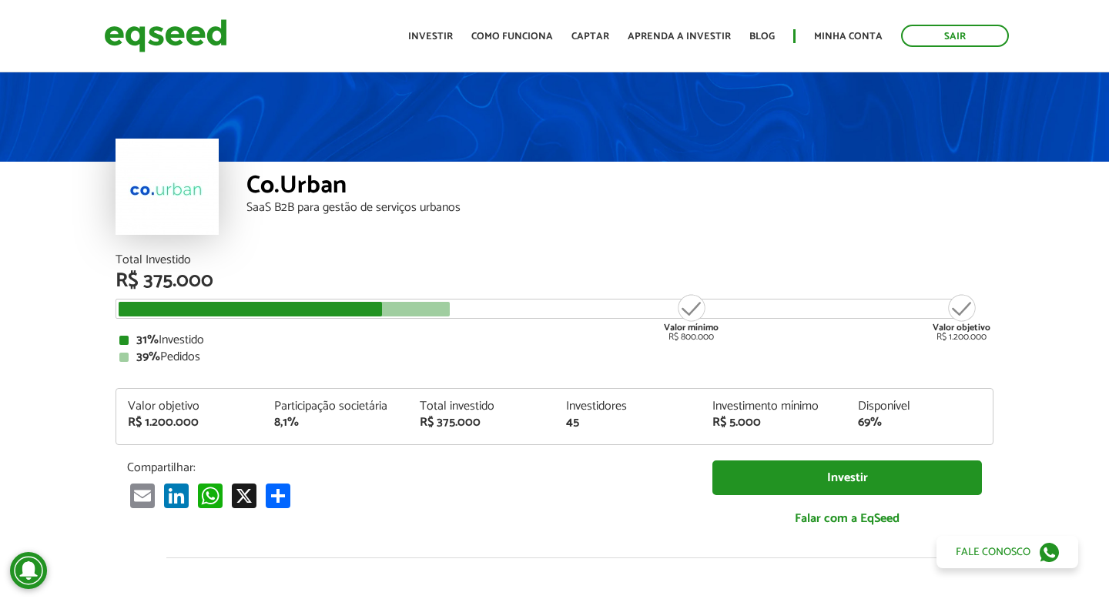
click at [28, 319] on article "Co.Urban SaaS B2B para gestão de serviços urbanos Total Investido R$ 375.000 Va…" at bounding box center [554, 576] width 1109 height 1014
